Goal: Task Accomplishment & Management: Use online tool/utility

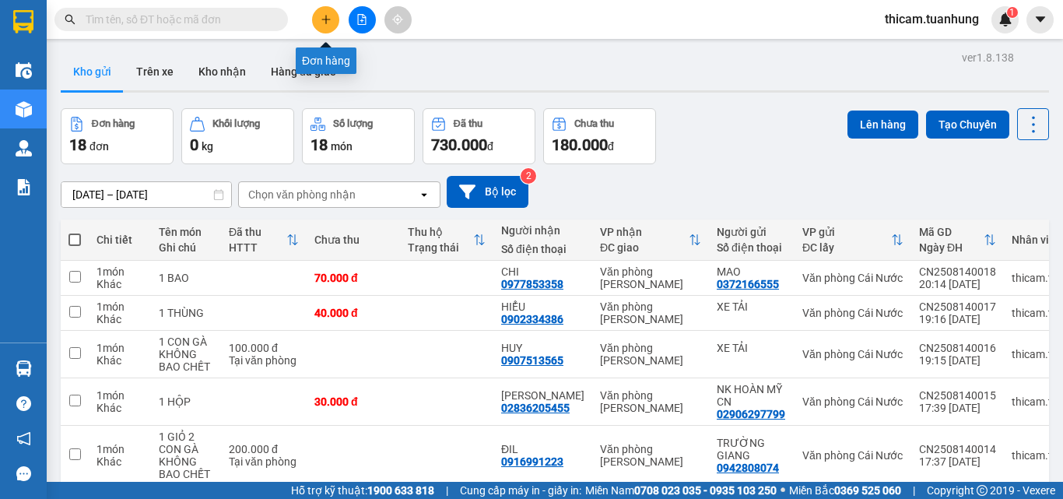
click at [332, 19] on button at bounding box center [325, 19] width 27 height 27
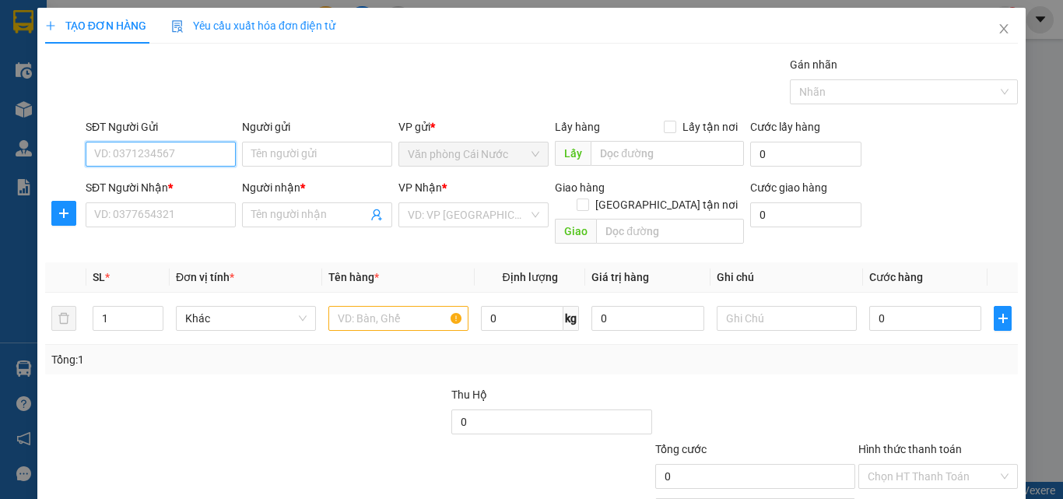
click at [174, 147] on input "SĐT Người Gửi" at bounding box center [161, 154] width 150 height 25
type input "0915400938"
click at [142, 188] on div "0915400938 - NHIÊN" at bounding box center [159, 185] width 130 height 17
type input "NHIÊN"
type input "0915400938"
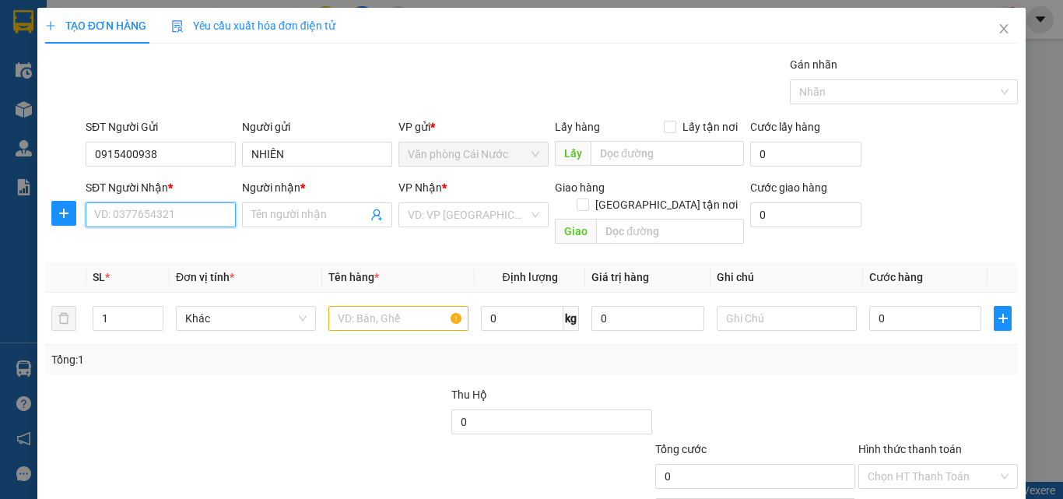
click at [189, 219] on input "SĐT Người Nhận *" at bounding box center [161, 214] width 150 height 25
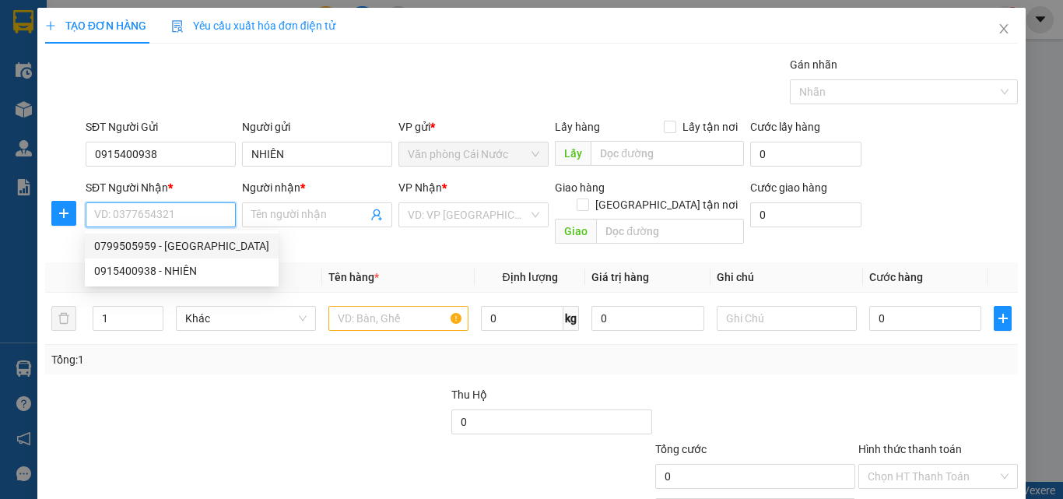
click at [171, 245] on div "0799505959 - GIANG" at bounding box center [181, 245] width 175 height 17
type input "0799505959"
type input "GIANG"
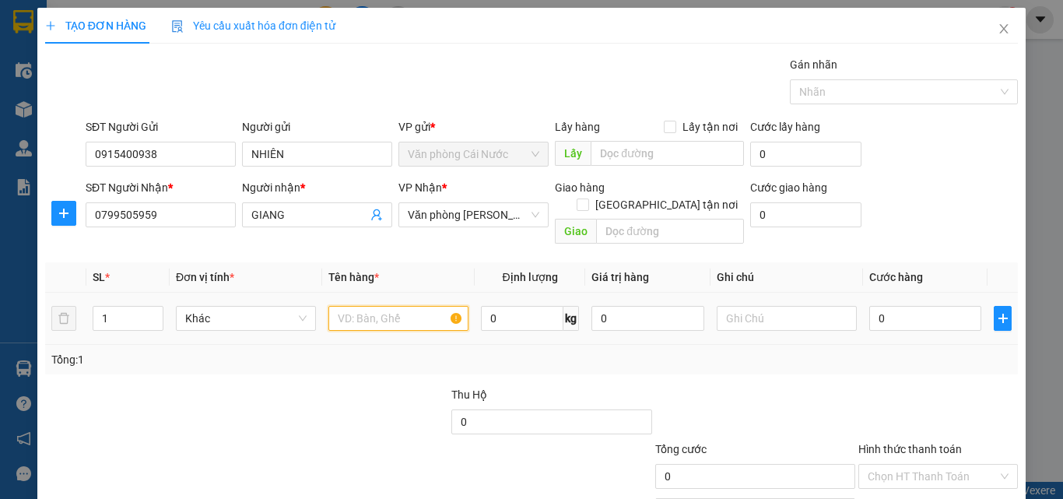
click at [353, 306] on input "text" at bounding box center [399, 318] width 140 height 25
type input "1 CỤC"
click at [928, 313] on input "0" at bounding box center [926, 318] width 112 height 25
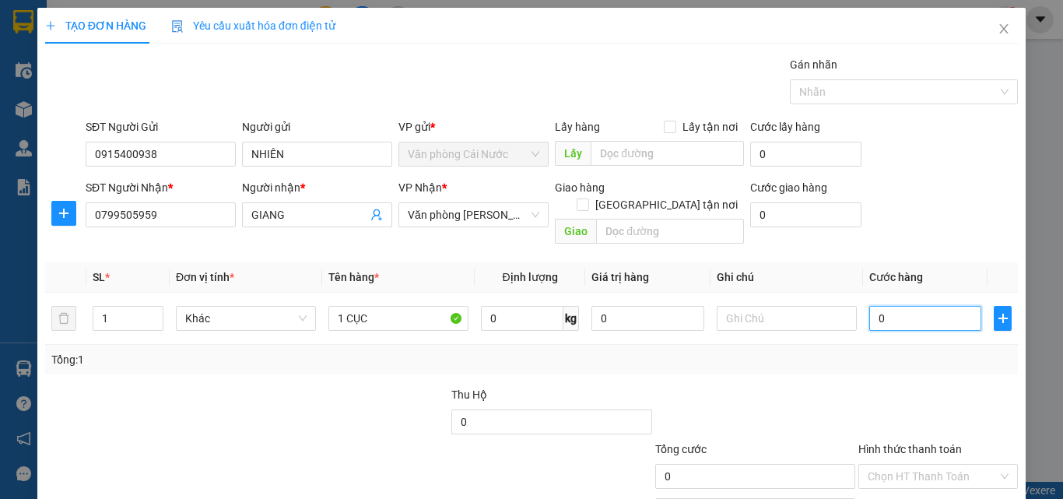
type input "5"
type input "50"
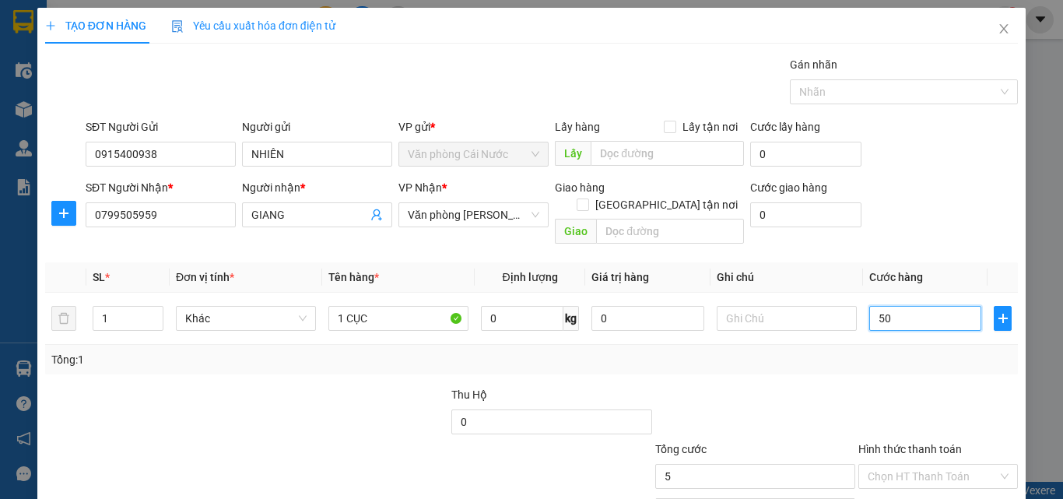
type input "50"
type input "50.000"
click at [849, 324] on td at bounding box center [787, 319] width 153 height 52
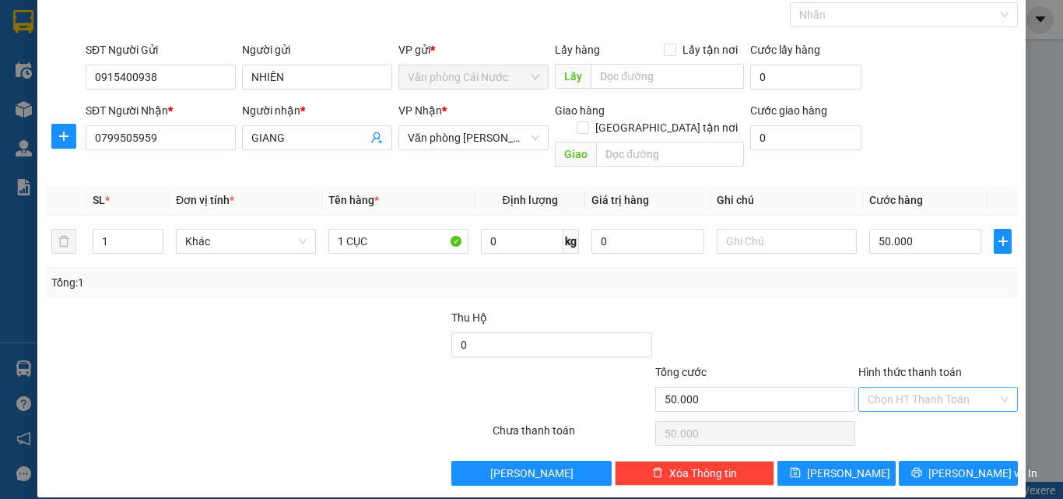
click at [944, 388] on input "Hình thức thanh toán" at bounding box center [933, 399] width 130 height 23
click at [914, 415] on div "Tại văn phòng" at bounding box center [928, 413] width 139 height 17
type input "0"
click at [946, 466] on button "Lưu và In" at bounding box center [958, 473] width 119 height 25
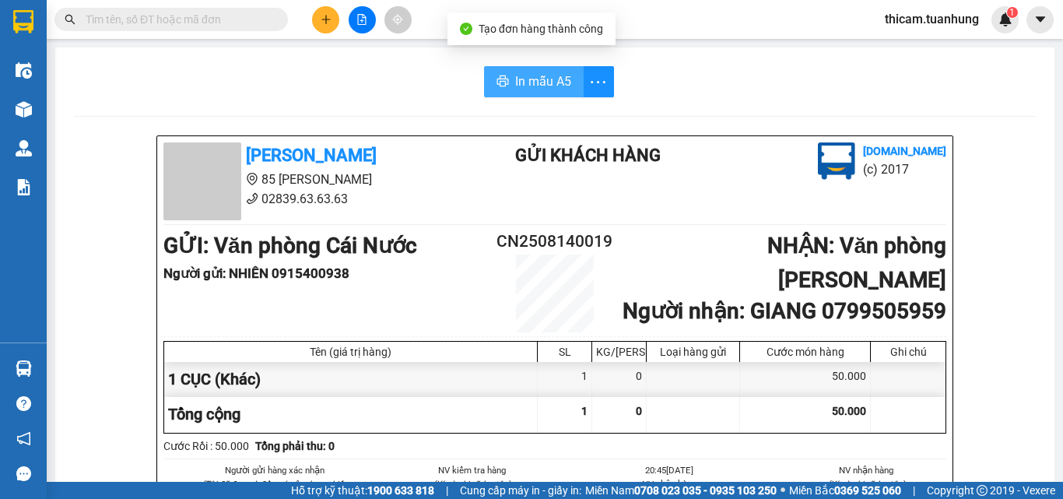
click at [528, 71] on button "In mẫu A5" at bounding box center [534, 81] width 100 height 31
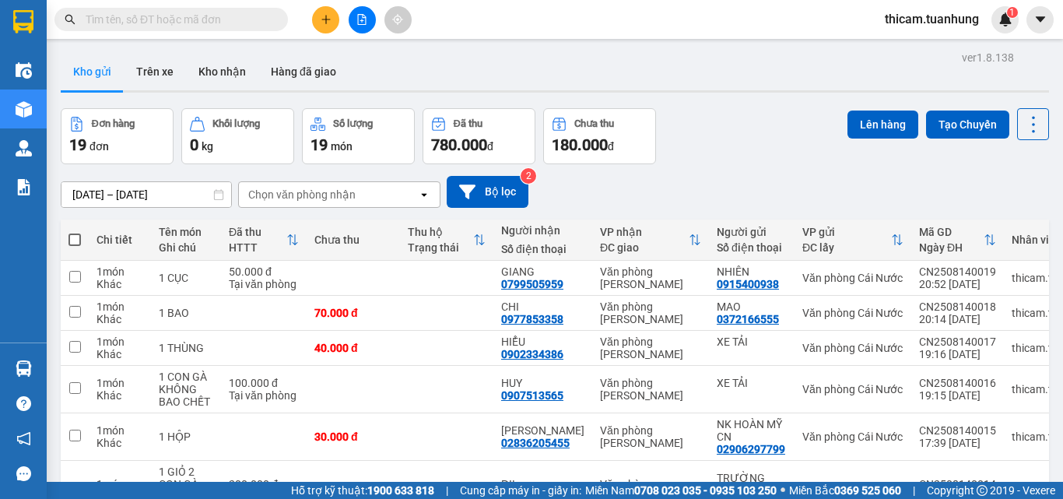
click at [72, 234] on span at bounding box center [75, 240] width 12 height 12
click at [75, 232] on input "checkbox" at bounding box center [75, 232] width 0 height 0
checkbox input "true"
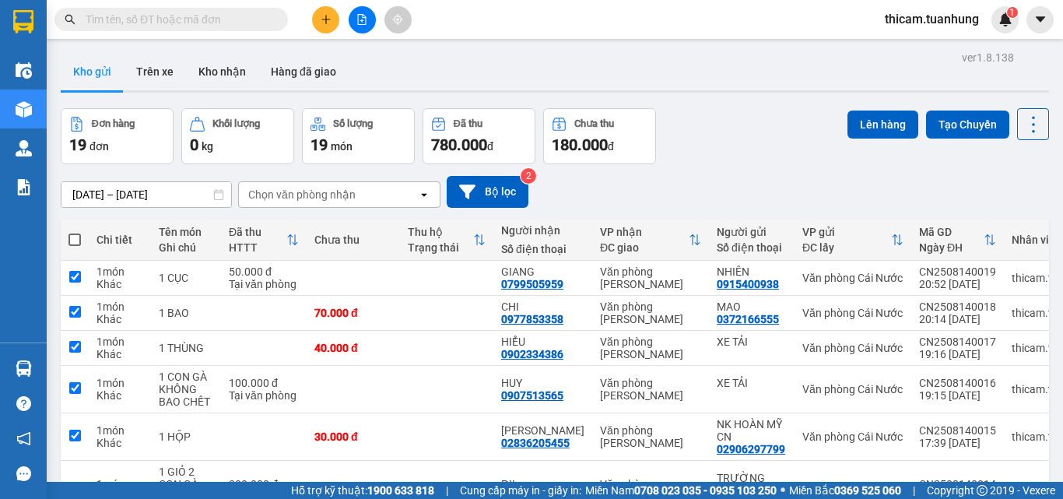
checkbox input "true"
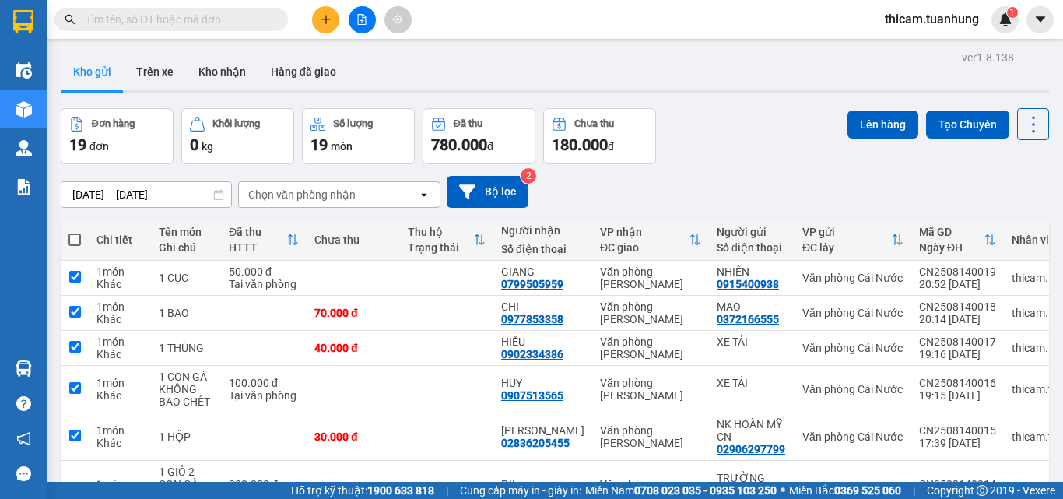
checkbox input "true"
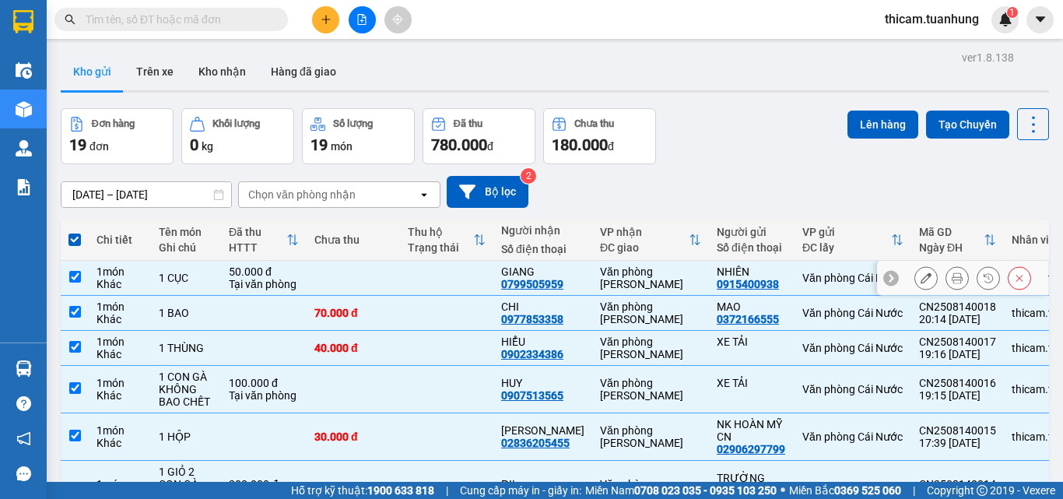
click at [73, 275] on input "checkbox" at bounding box center [75, 277] width 12 height 12
checkbox input "false"
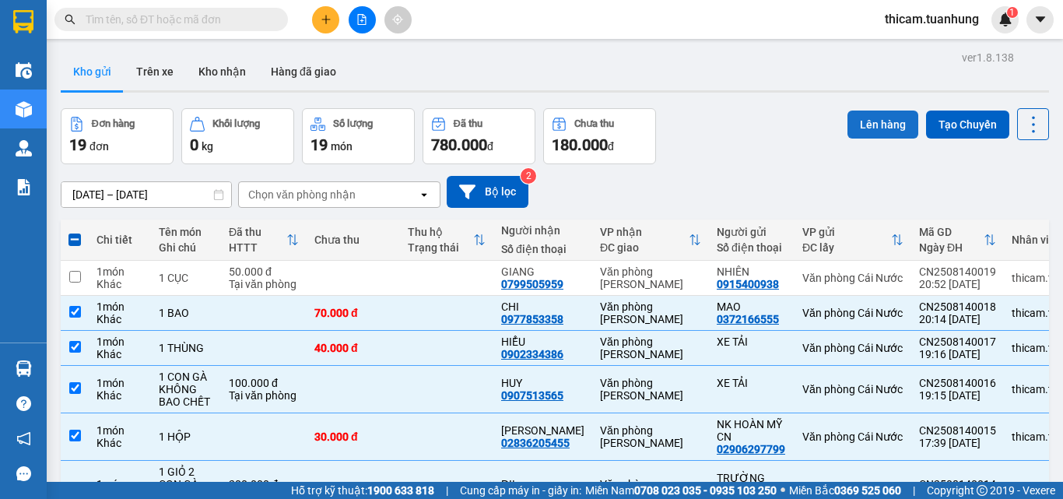
click at [894, 121] on button "Lên hàng" at bounding box center [883, 125] width 71 height 28
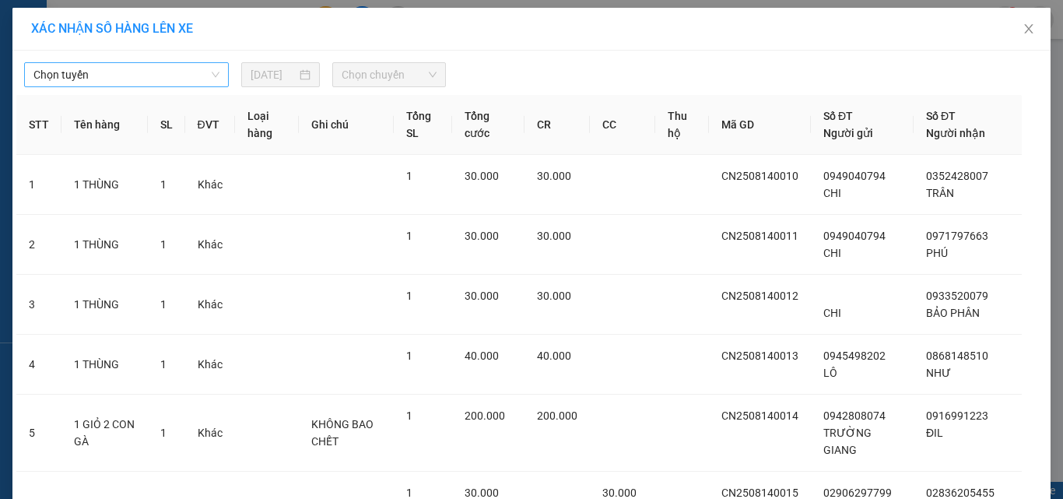
click at [202, 76] on span "Chọn tuyến" at bounding box center [126, 74] width 186 height 23
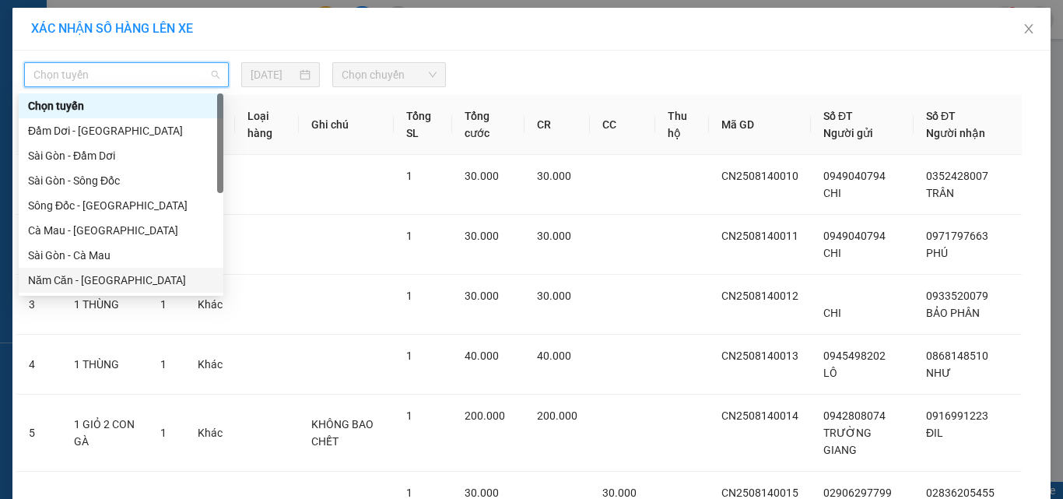
click at [88, 279] on div "Năm Căn - [GEOGRAPHIC_DATA]" at bounding box center [121, 280] width 186 height 17
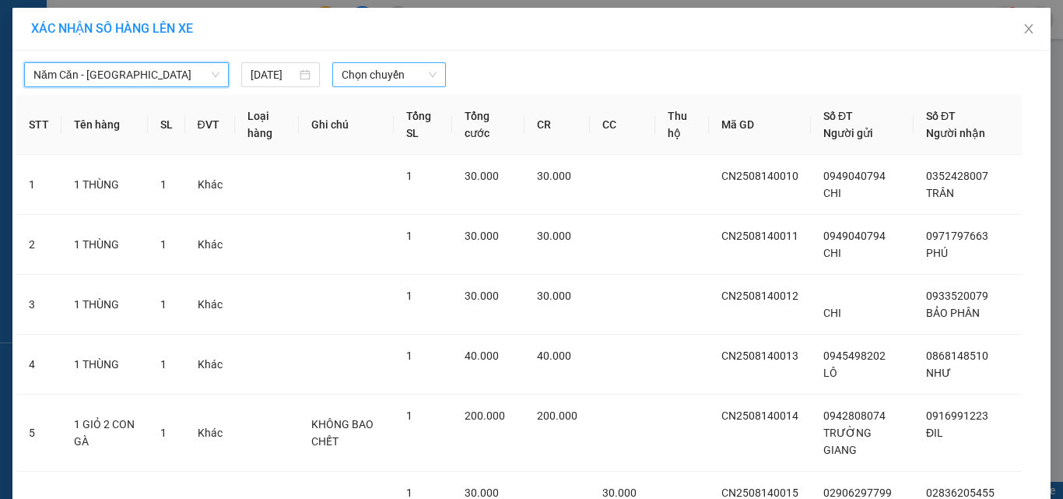
click at [387, 77] on span "Chọn chuyến" at bounding box center [390, 74] width 96 height 23
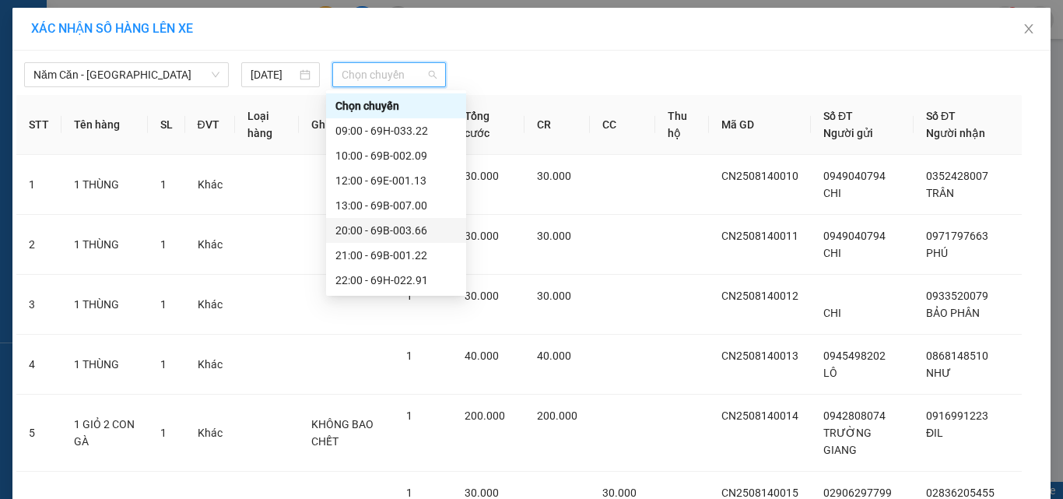
scroll to position [75, 0]
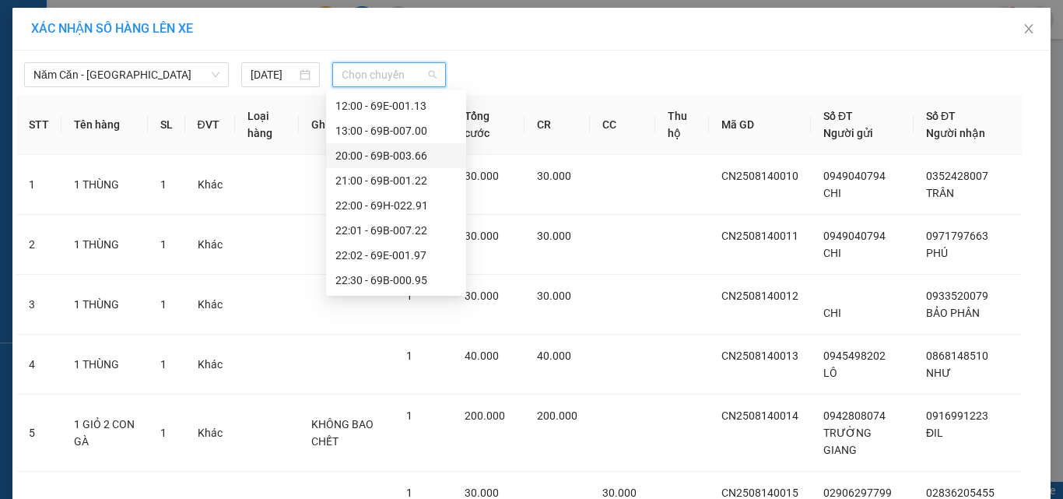
click at [410, 158] on div "20:00 - 69B-003.66" at bounding box center [396, 155] width 121 height 17
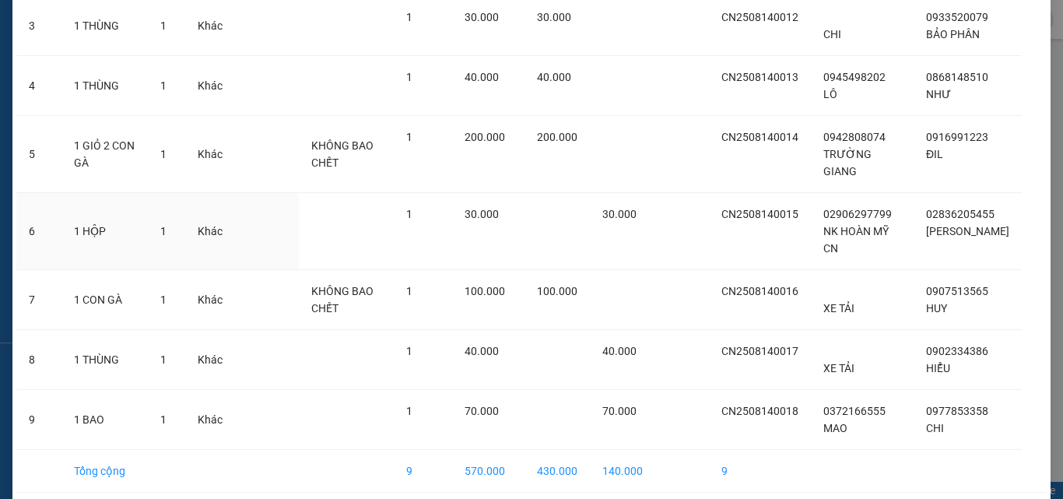
scroll to position [336, 0]
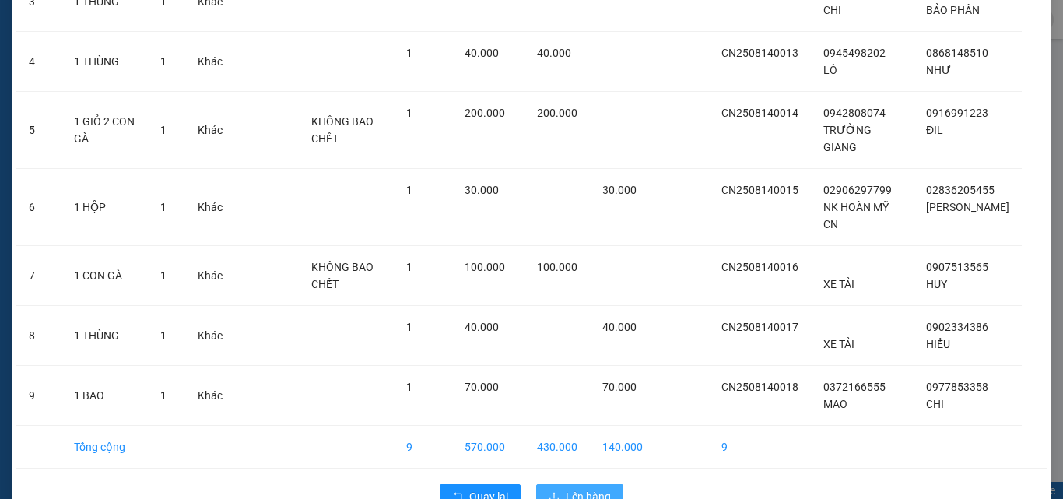
click at [589, 472] on span "Lên hàng" at bounding box center [588, 496] width 45 height 17
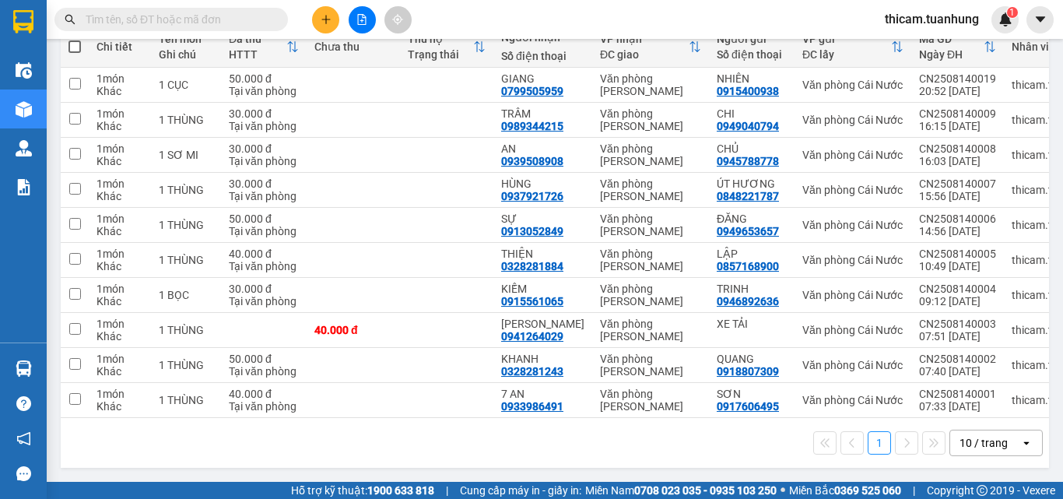
scroll to position [121, 0]
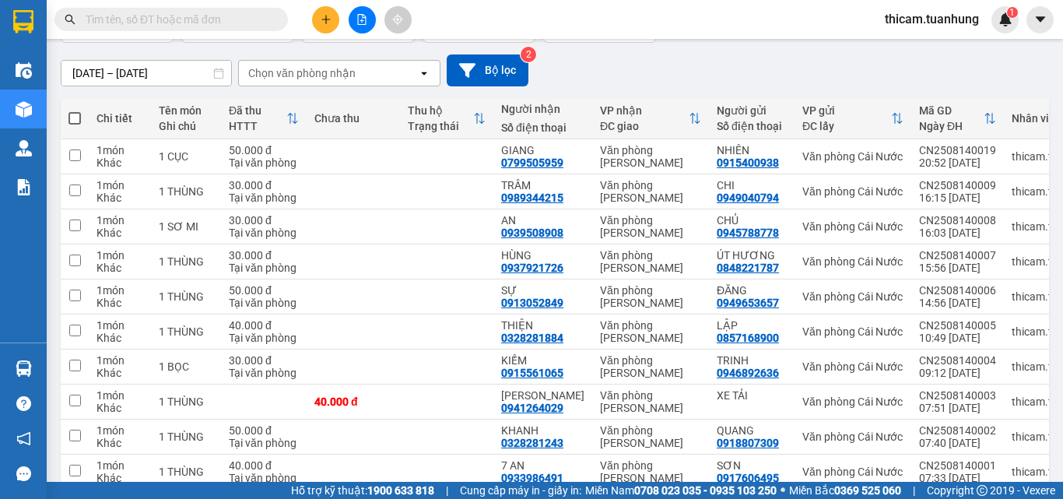
click at [71, 119] on span at bounding box center [75, 118] width 12 height 12
click at [75, 111] on input "checkbox" at bounding box center [75, 111] width 0 height 0
checkbox input "true"
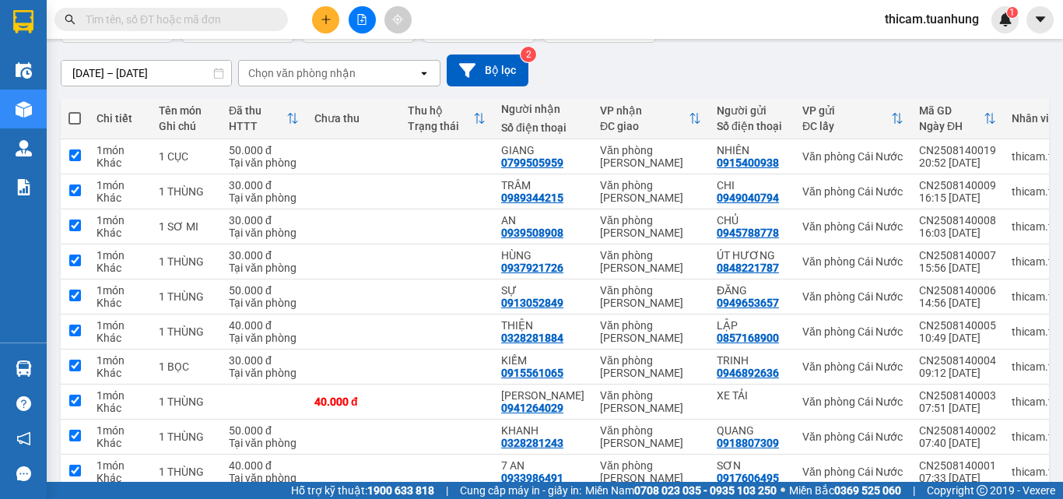
checkbox input "true"
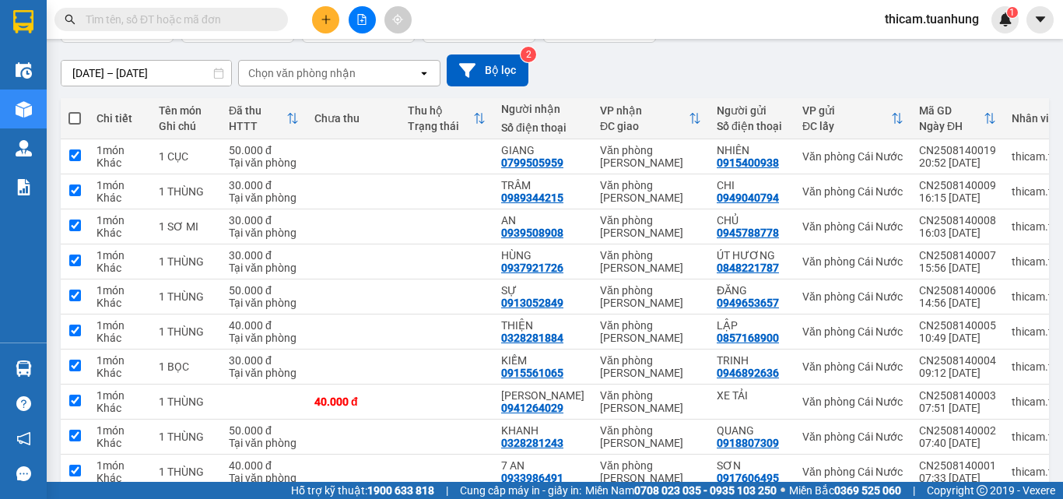
checkbox input "true"
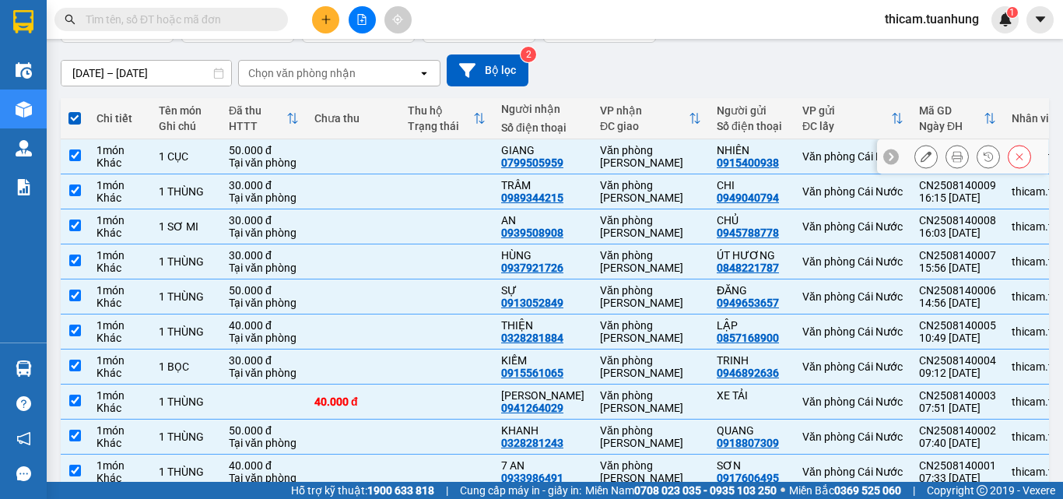
click at [75, 153] on input "checkbox" at bounding box center [75, 155] width 12 height 12
checkbox input "false"
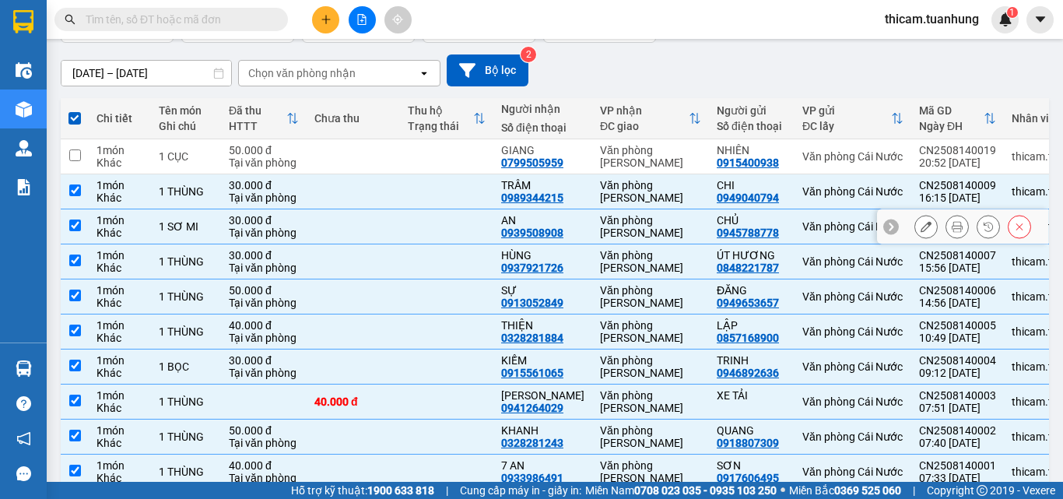
scroll to position [0, 0]
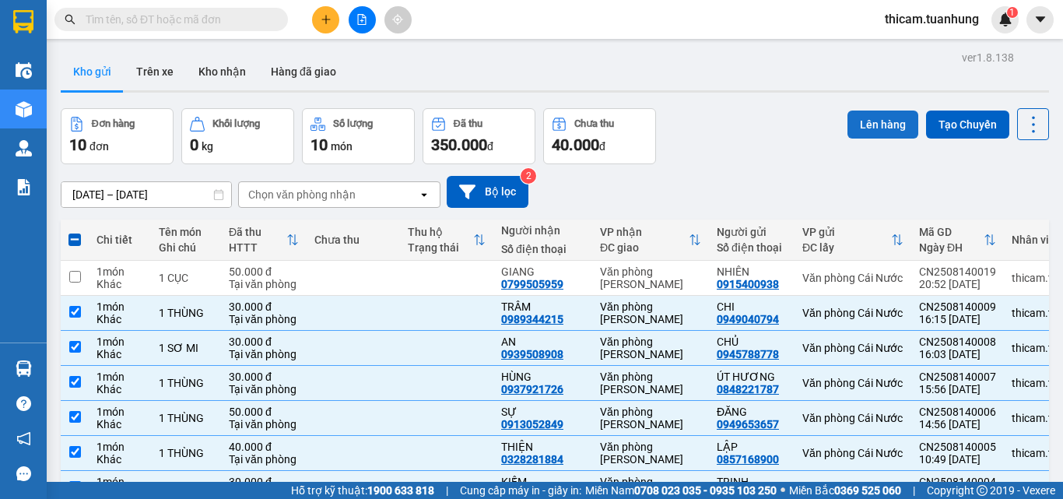
click at [887, 128] on button "Lên hàng" at bounding box center [883, 125] width 71 height 28
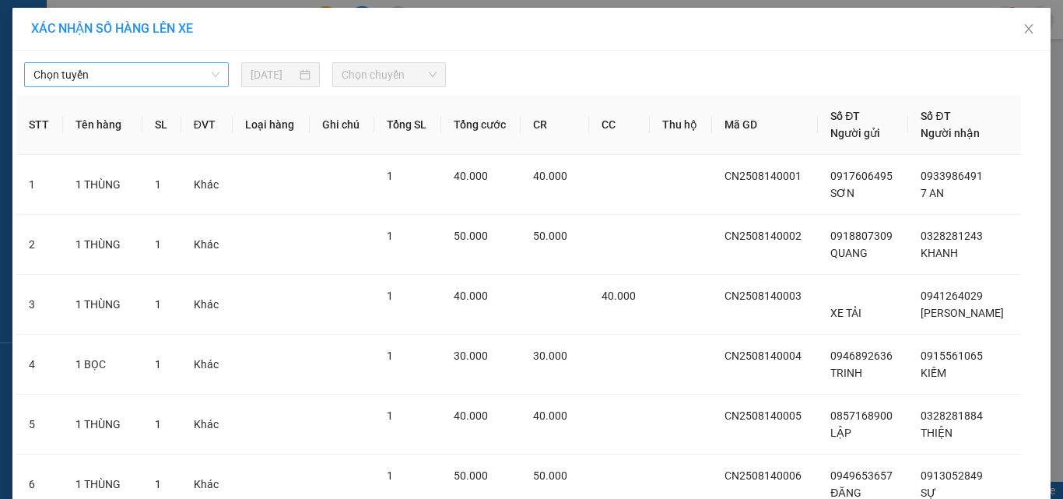
click at [190, 79] on span "Chọn tuyến" at bounding box center [126, 74] width 186 height 23
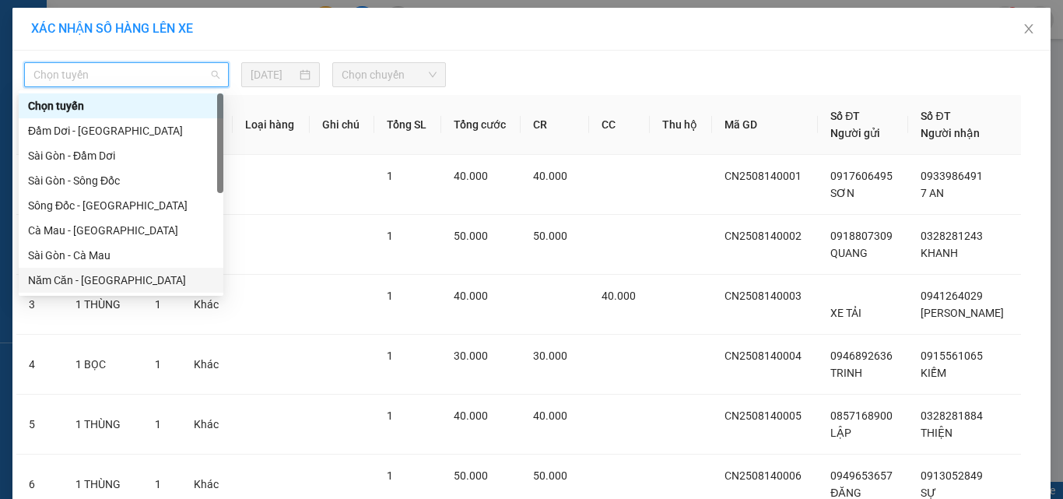
click at [94, 280] on div "Năm Căn - [GEOGRAPHIC_DATA]" at bounding box center [121, 280] width 186 height 17
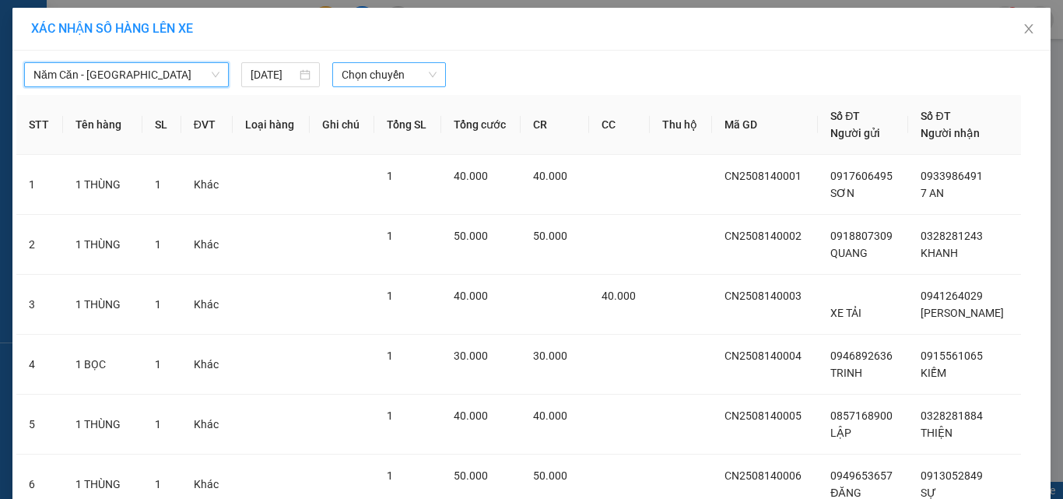
click at [415, 79] on span "Chọn chuyến" at bounding box center [390, 74] width 96 height 23
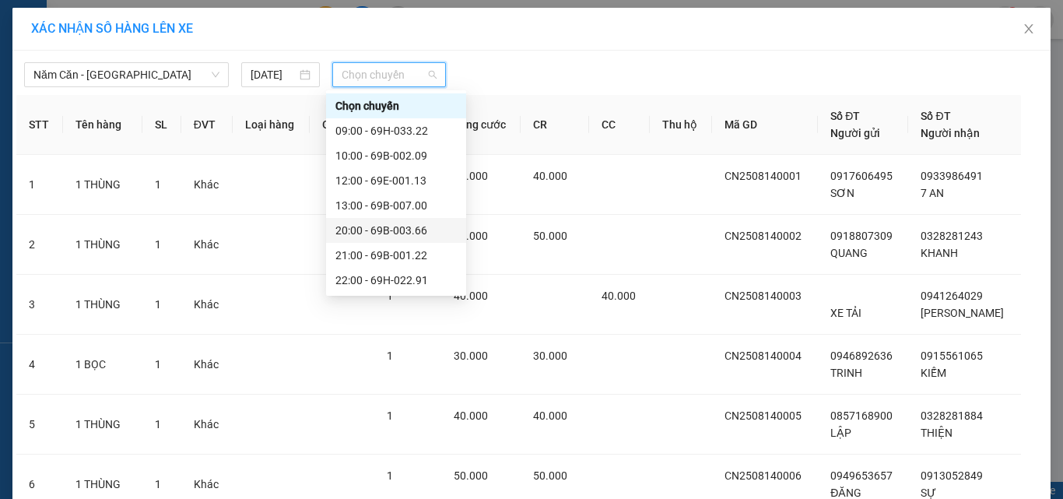
click at [402, 233] on div "20:00 - 69B-003.66" at bounding box center [396, 230] width 121 height 17
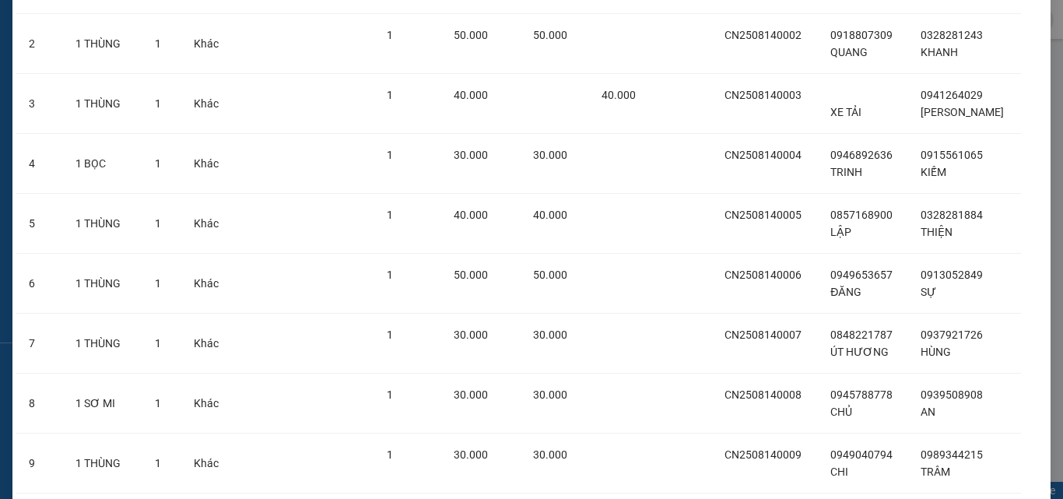
scroll to position [318, 0]
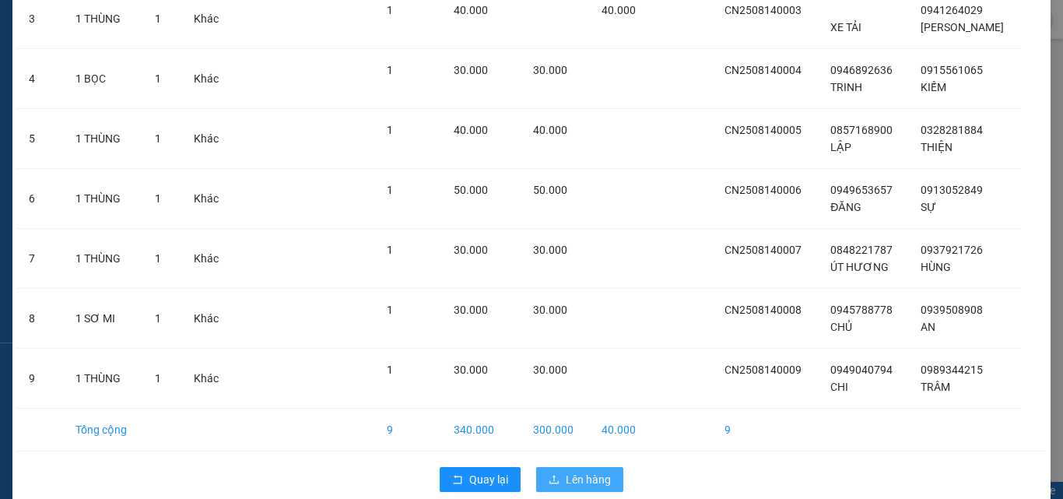
click at [578, 471] on span "Lên hàng" at bounding box center [588, 479] width 45 height 17
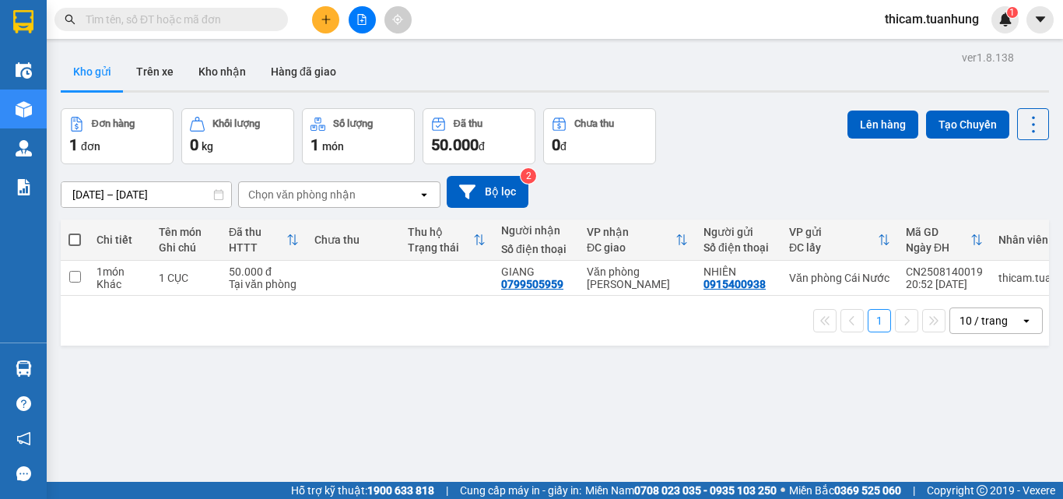
click at [77, 240] on span at bounding box center [75, 240] width 12 height 12
click at [75, 232] on input "checkbox" at bounding box center [75, 232] width 0 height 0
checkbox input "true"
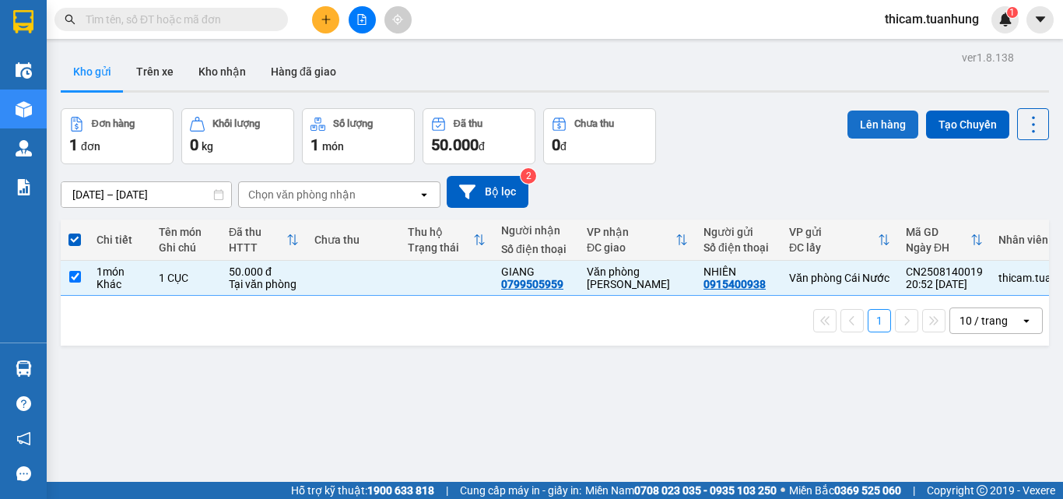
click at [887, 134] on button "Lên hàng" at bounding box center [883, 125] width 71 height 28
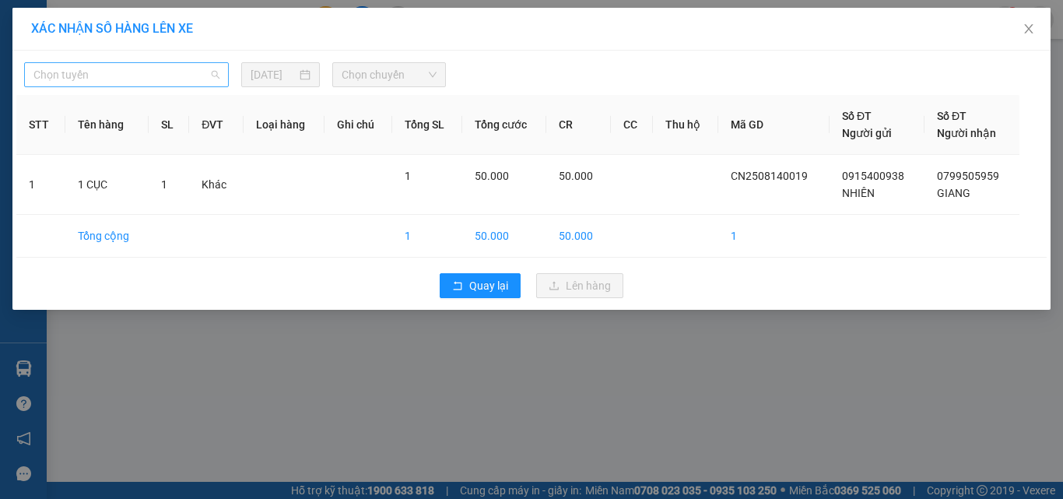
click at [210, 72] on span "Chọn tuyến" at bounding box center [126, 74] width 186 height 23
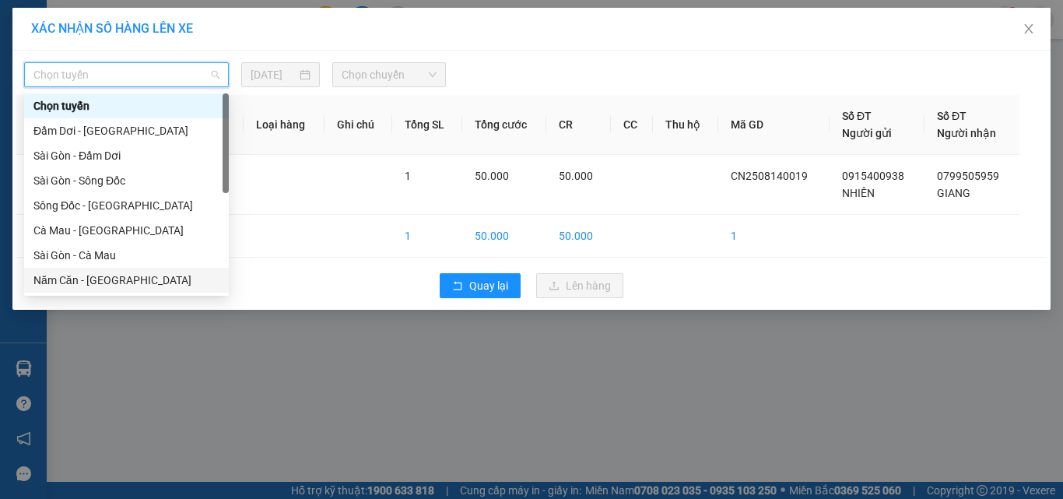
click at [102, 279] on div "Năm Căn - [GEOGRAPHIC_DATA]" at bounding box center [126, 280] width 186 height 17
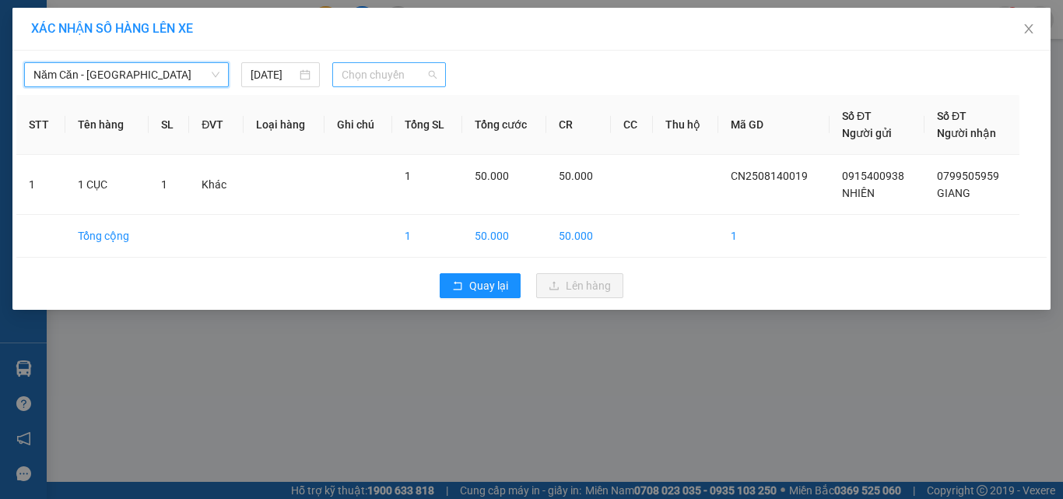
click at [432, 76] on span "Chọn chuyến" at bounding box center [390, 74] width 96 height 23
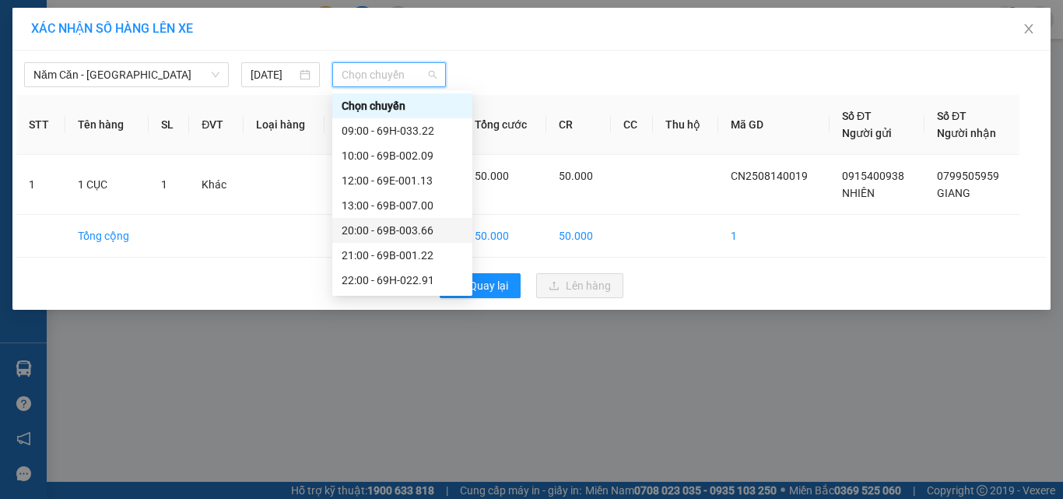
scroll to position [75, 0]
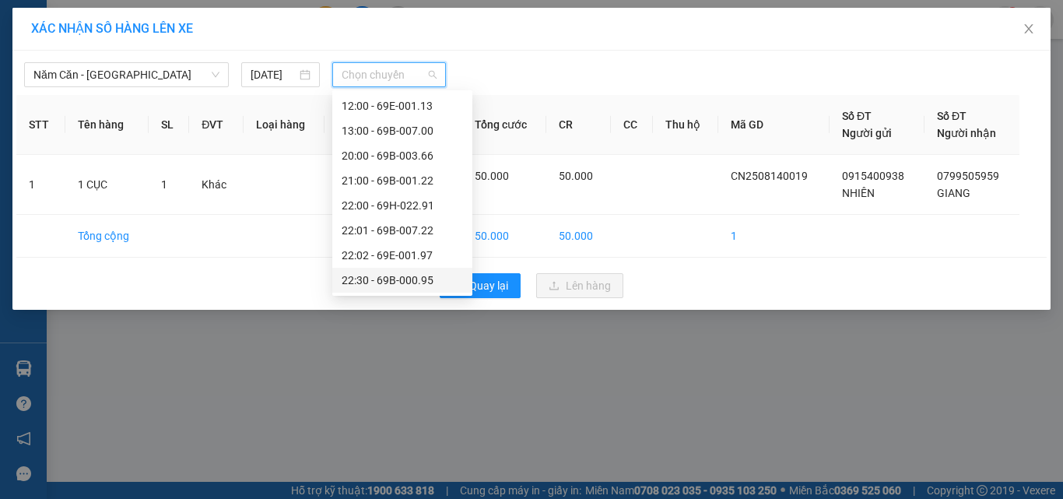
click at [414, 275] on div "22:30 - 69B-000.95" at bounding box center [402, 280] width 121 height 17
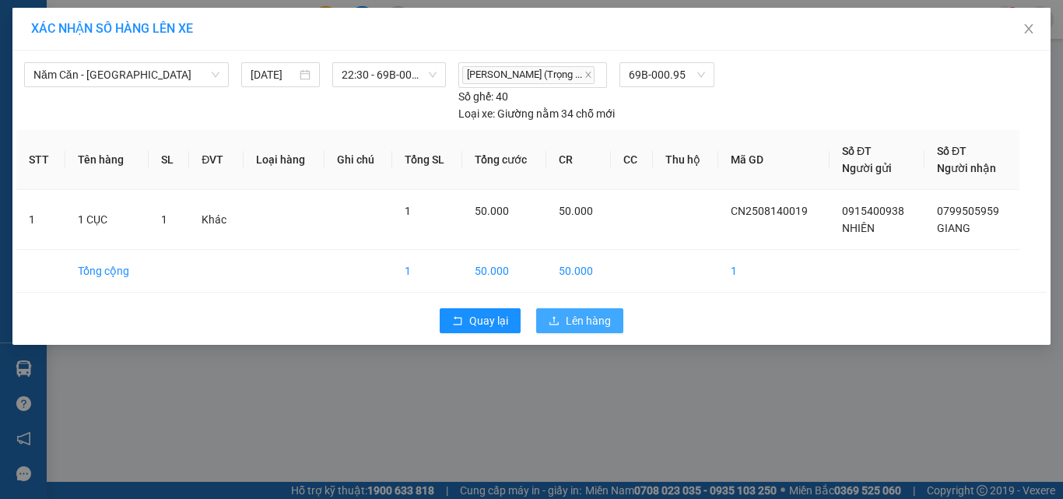
click at [582, 322] on span "Lên hàng" at bounding box center [588, 320] width 45 height 17
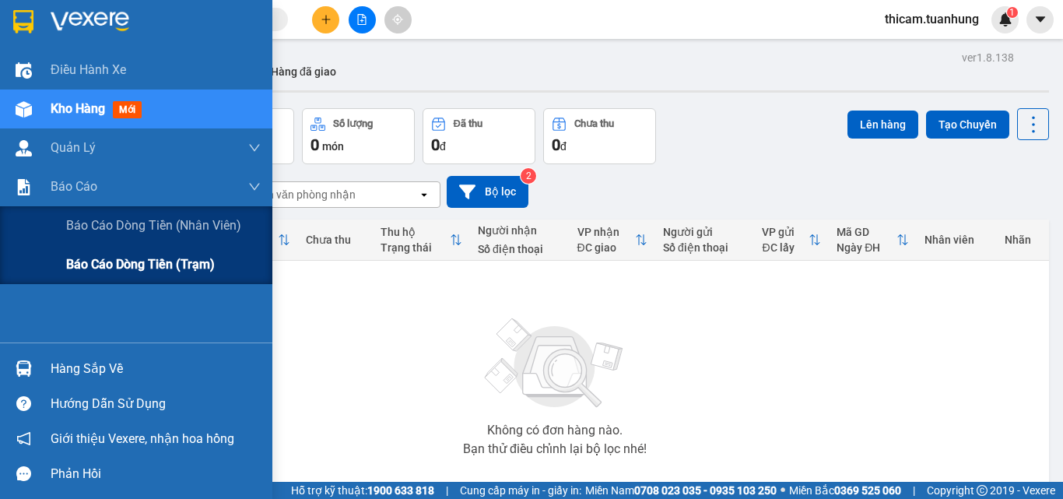
click at [135, 261] on span "Báo cáo dòng tiền (trạm)" at bounding box center [140, 264] width 149 height 19
